Goal: Information Seeking & Learning: Learn about a topic

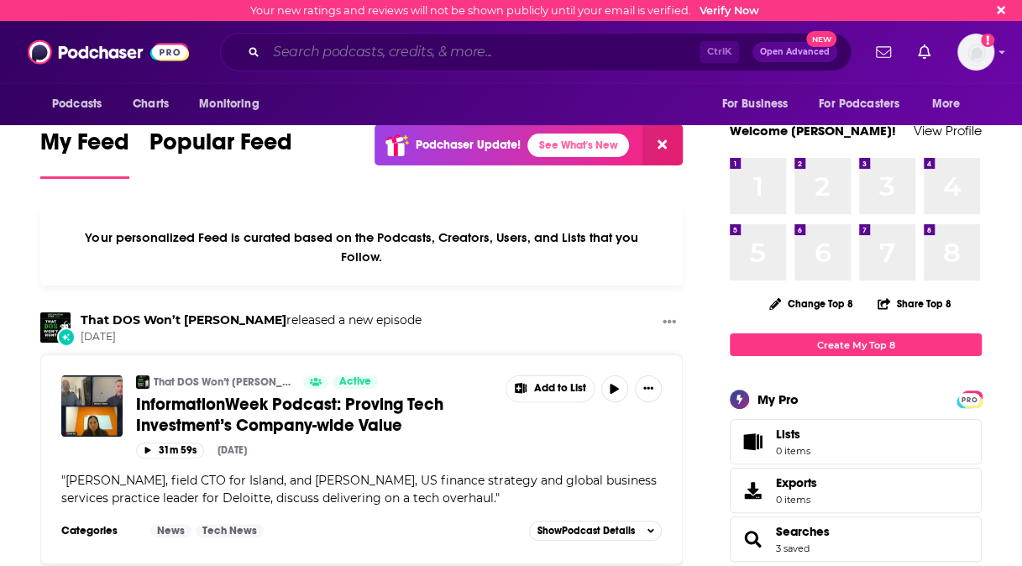
click at [661, 60] on input "Search podcasts, credits, & more..." at bounding box center [482, 52] width 433 height 27
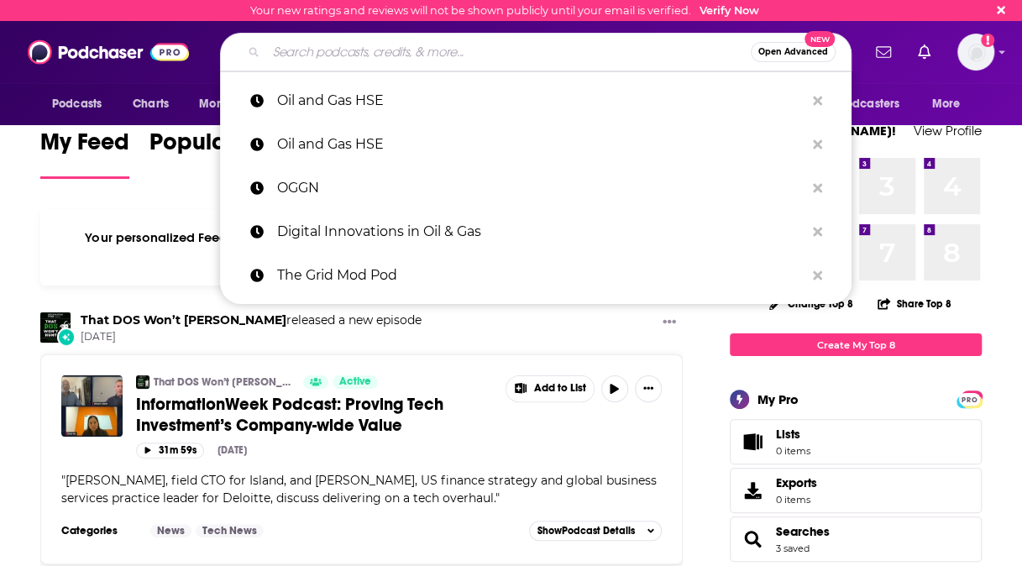
paste input "Clean Energy [DATE]"
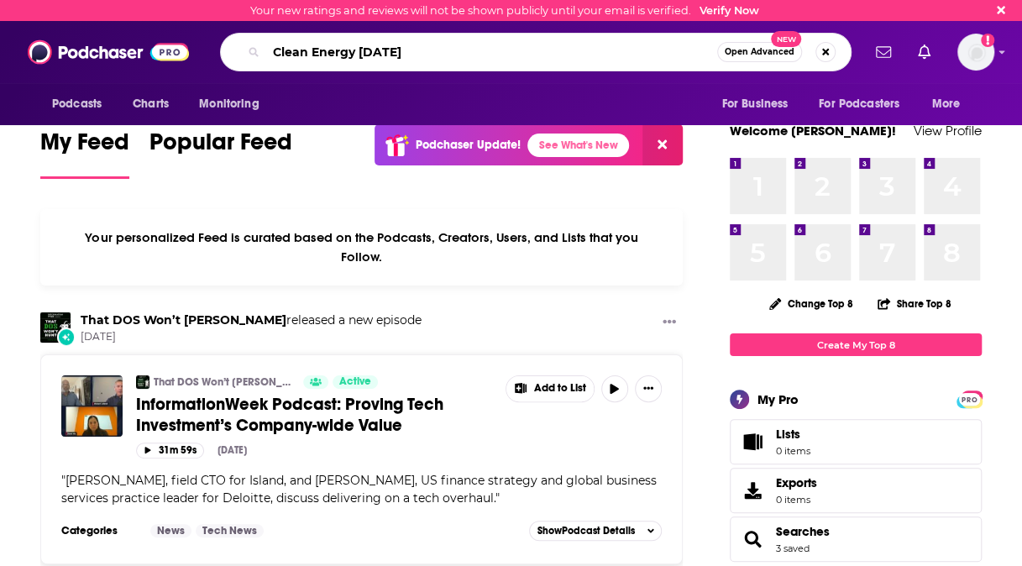
type input "Clean Energy [DATE]"
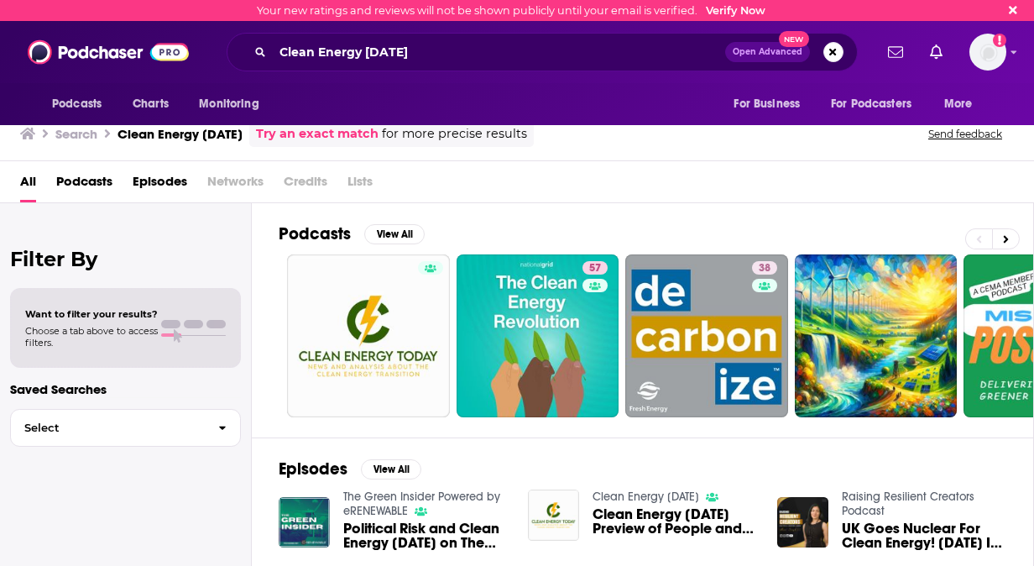
click at [267, 274] on div "Podcasts View All 57 38 26 7 + 45 Episodes View All The Green Insider Powered b…" at bounding box center [643, 385] width 782 height 364
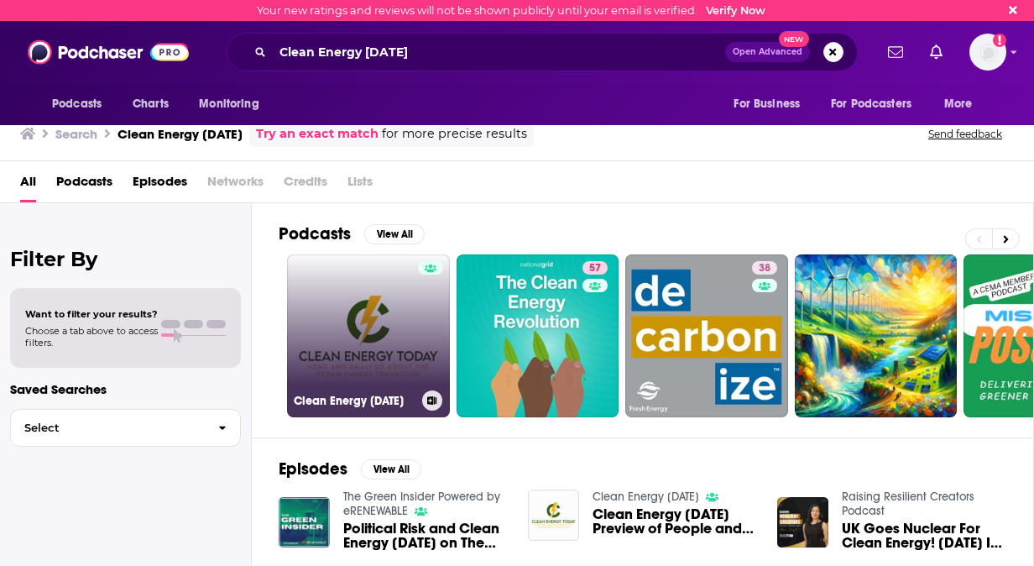
click at [376, 294] on link "Clean Energy [DATE]" at bounding box center [368, 335] width 163 height 163
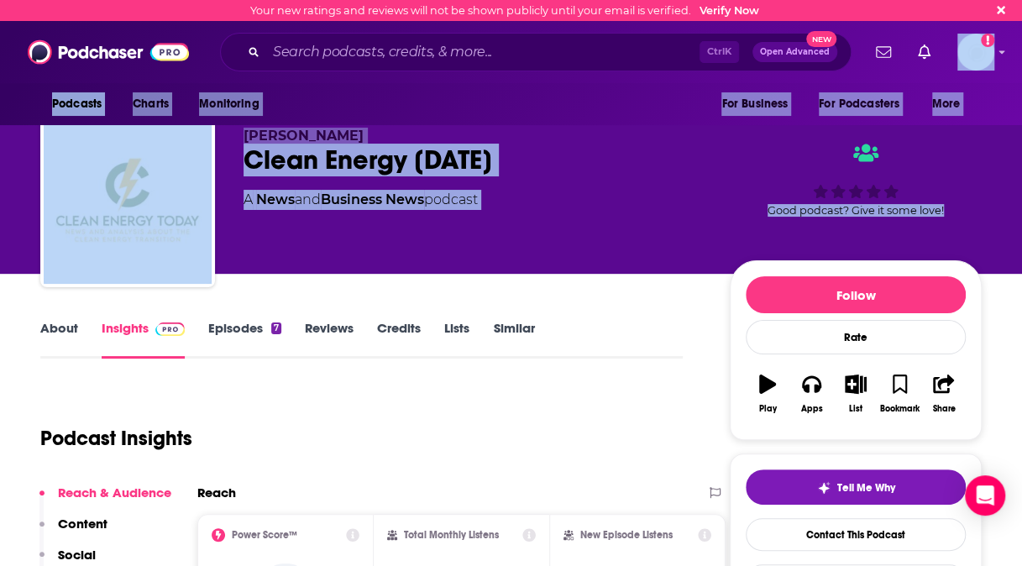
drag, startPoint x: 1019, startPoint y: 49, endPoint x: 1023, endPoint y: 71, distance: 23.1
click at [1021, 71] on html "Your new ratings and reviews will not be shown publicly until your email is ver…" at bounding box center [511, 283] width 1022 height 566
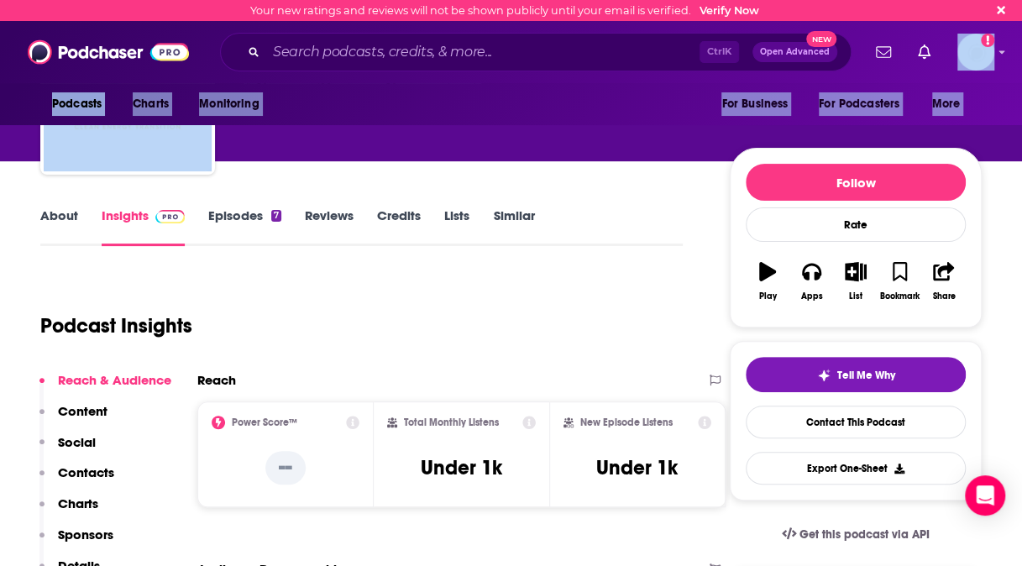
scroll to position [34, 0]
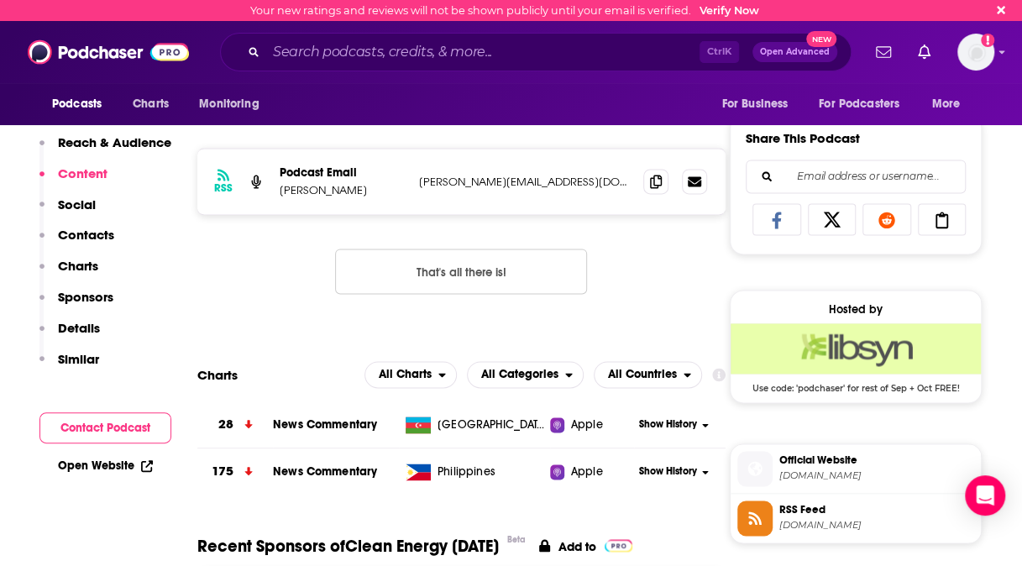
scroll to position [146, 0]
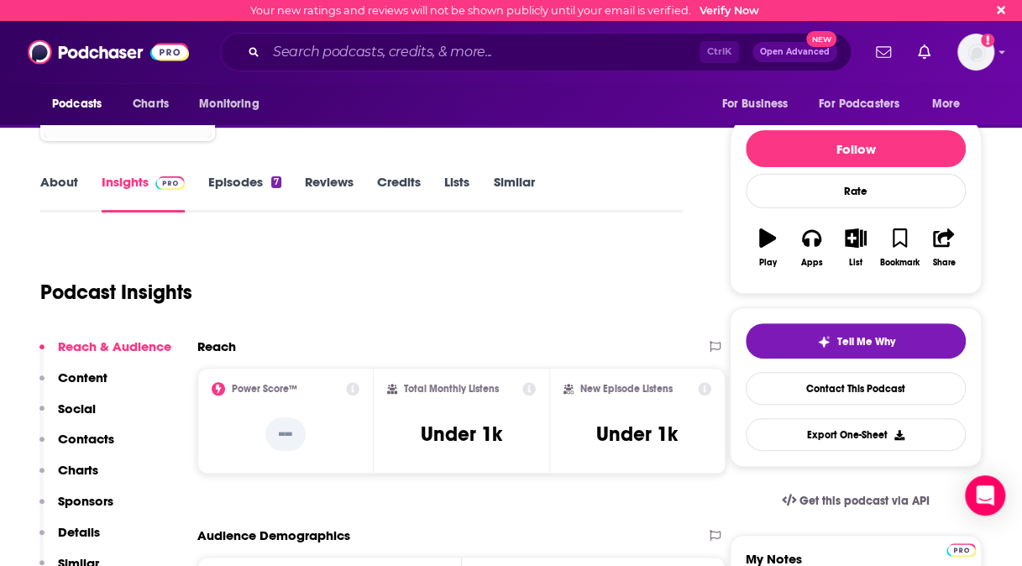
click at [257, 178] on link "Episodes 7" at bounding box center [244, 193] width 73 height 39
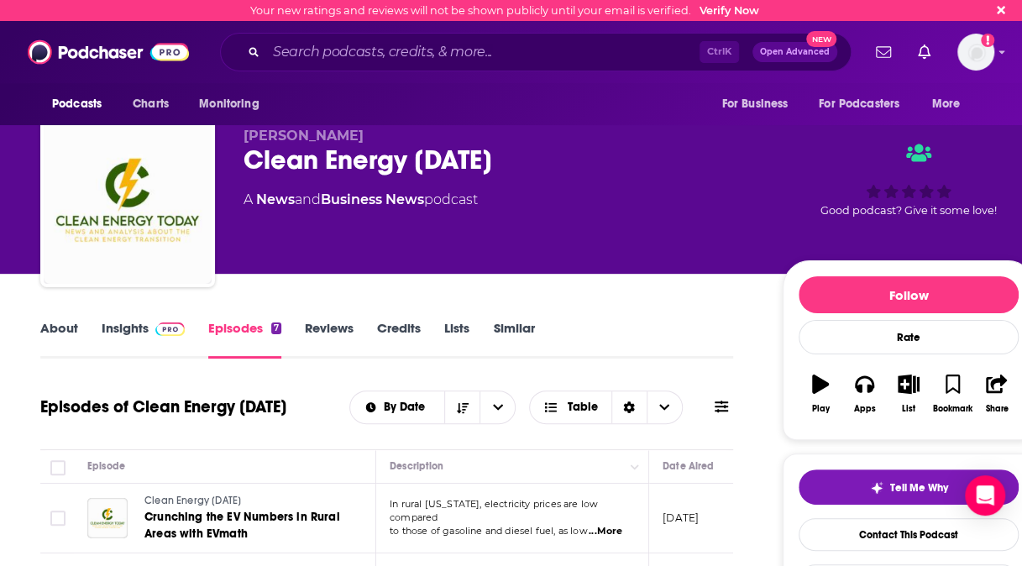
click at [62, 327] on link "About" at bounding box center [59, 339] width 38 height 39
